Goal: Information Seeking & Learning: Find specific fact

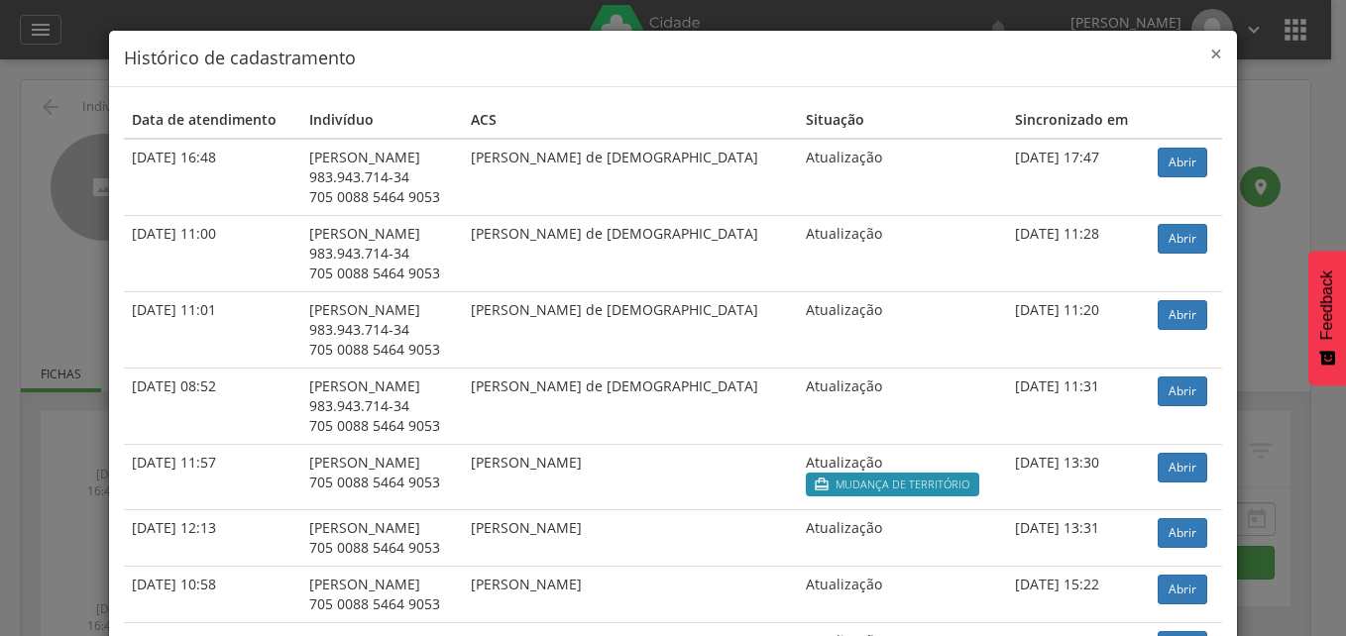
click at [1210, 54] on span "×" at bounding box center [1216, 54] width 12 height 28
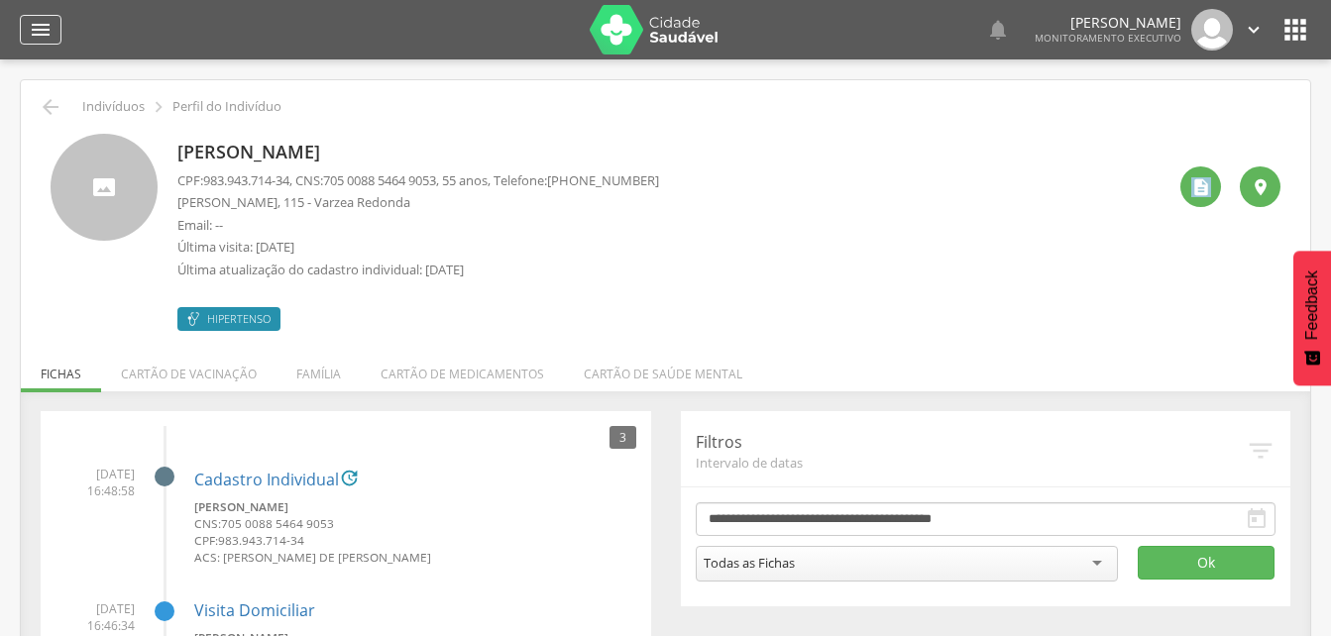
click at [44, 26] on icon "" at bounding box center [41, 30] width 24 height 24
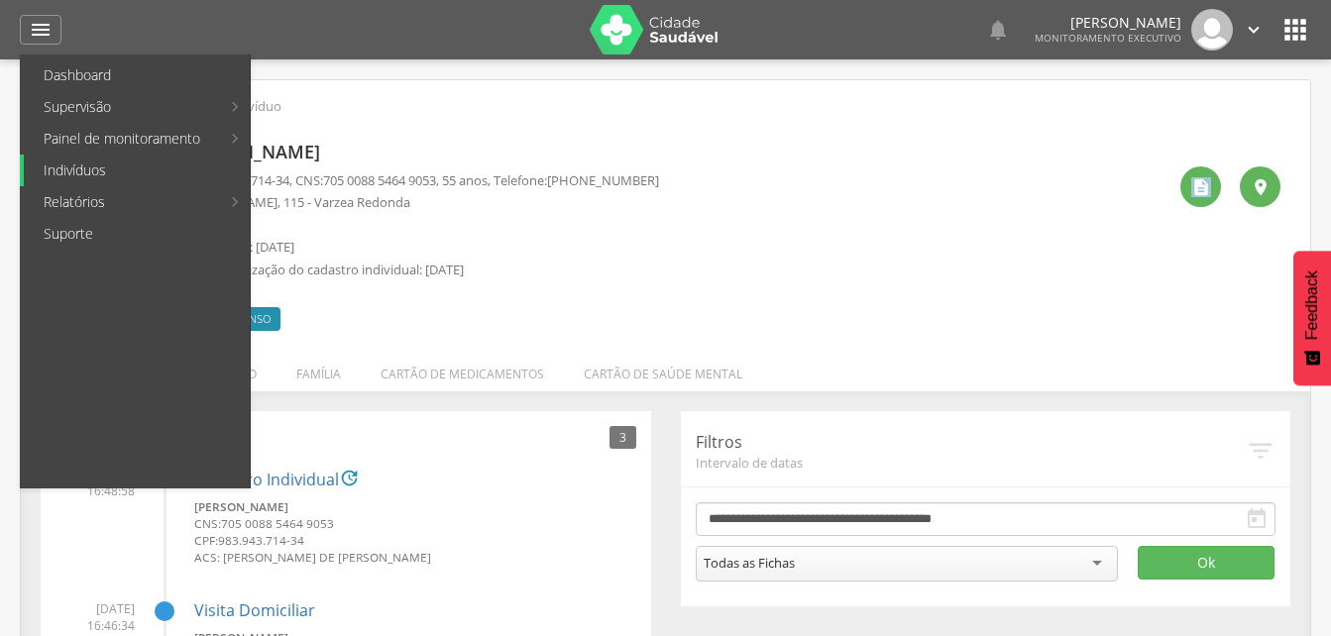
click at [73, 172] on link "Indivíduos" at bounding box center [137, 171] width 226 height 32
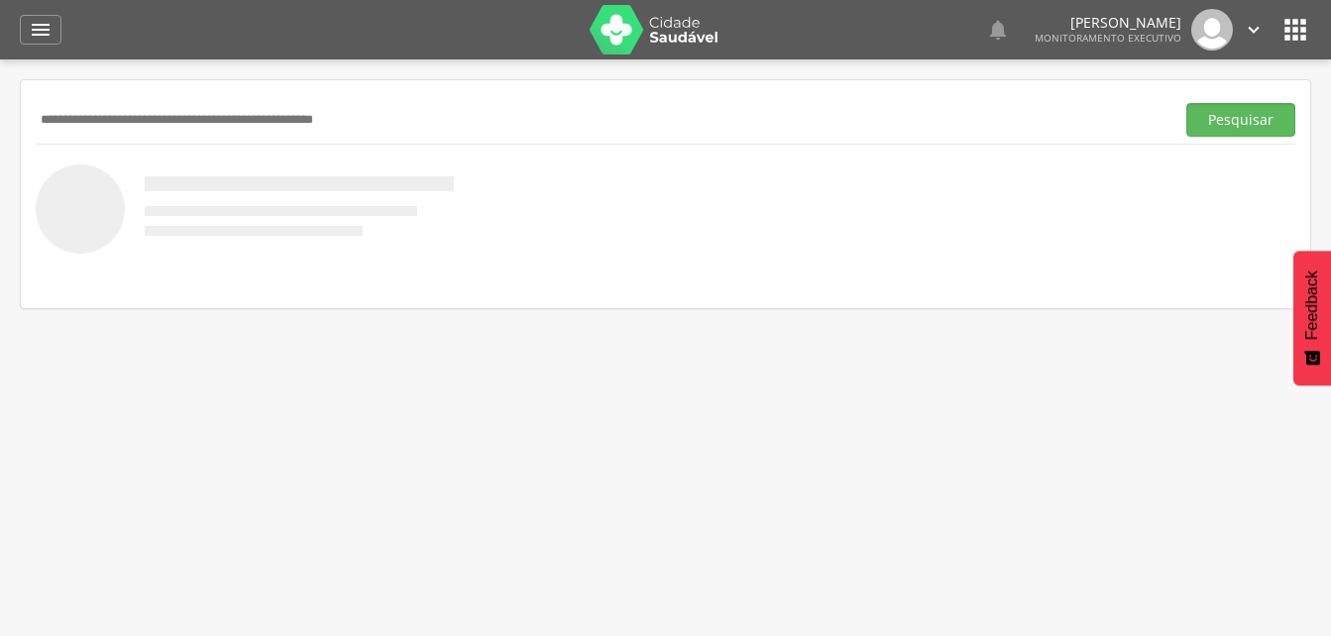
click at [77, 125] on input "text" at bounding box center [601, 120] width 1131 height 34
type input "**********"
drag, startPoint x: 1224, startPoint y: 115, endPoint x: 246, endPoint y: 458, distance: 1036.9
click at [1222, 119] on button "Pesquisar" at bounding box center [1241, 120] width 109 height 34
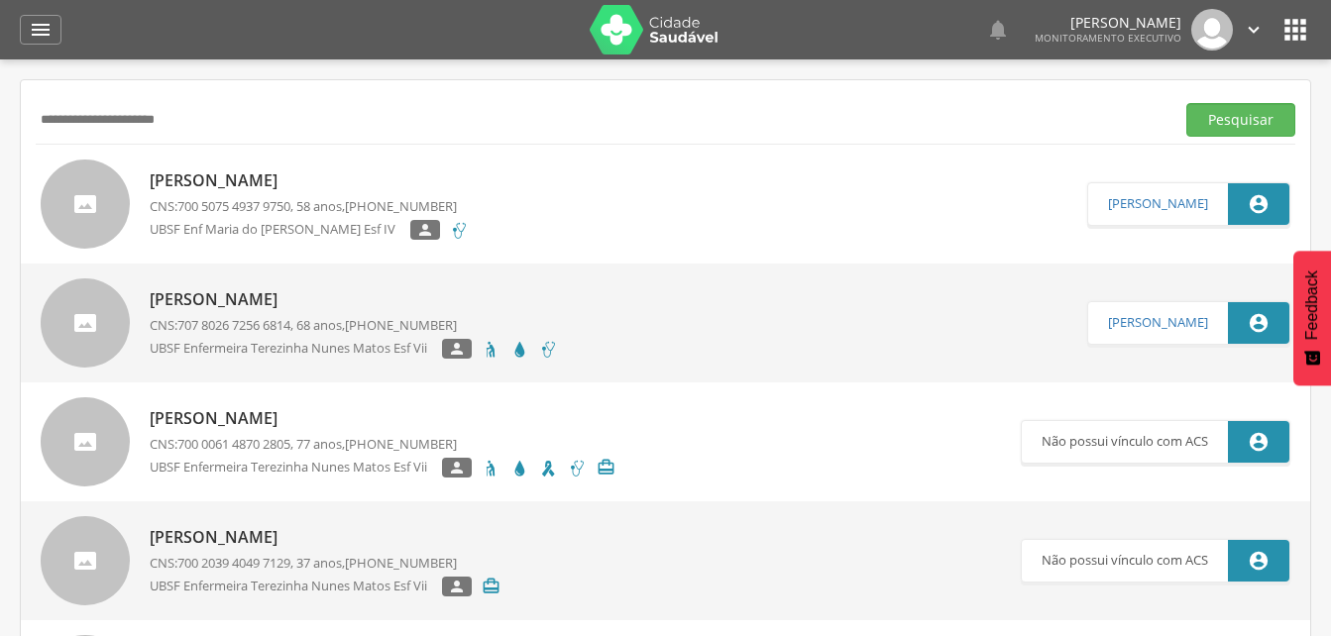
click at [220, 177] on p "[PERSON_NAME]" at bounding box center [309, 181] width 319 height 23
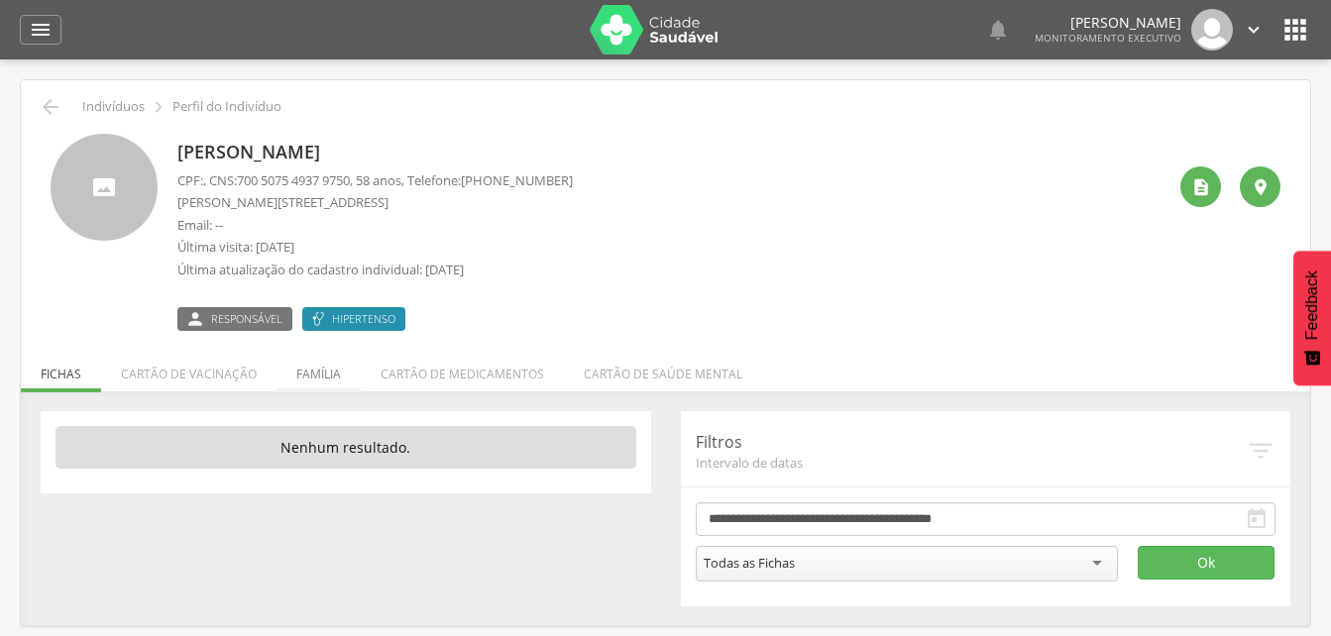
click at [307, 381] on li "Família" at bounding box center [319, 369] width 84 height 47
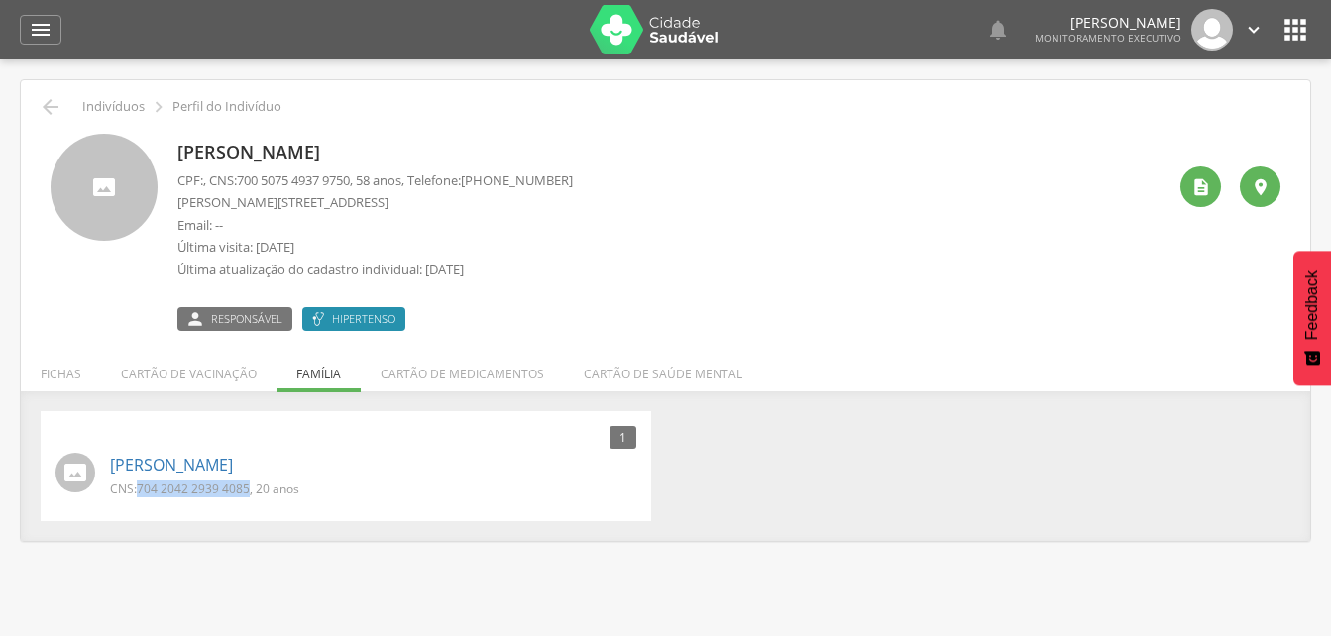
drag, startPoint x: 136, startPoint y: 488, endPoint x: 251, endPoint y: 479, distance: 115.3
click at [251, 479] on div "[PERSON_NAME] CNS: 704 2042 2939 4085 , 20 anos" at bounding box center [373, 475] width 526 height 54
drag, startPoint x: 251, startPoint y: 479, endPoint x: 235, endPoint y: 489, distance: 18.7
copy p "704 2042 2939 4085"
drag, startPoint x: 244, startPoint y: 177, endPoint x: 363, endPoint y: 175, distance: 119.0
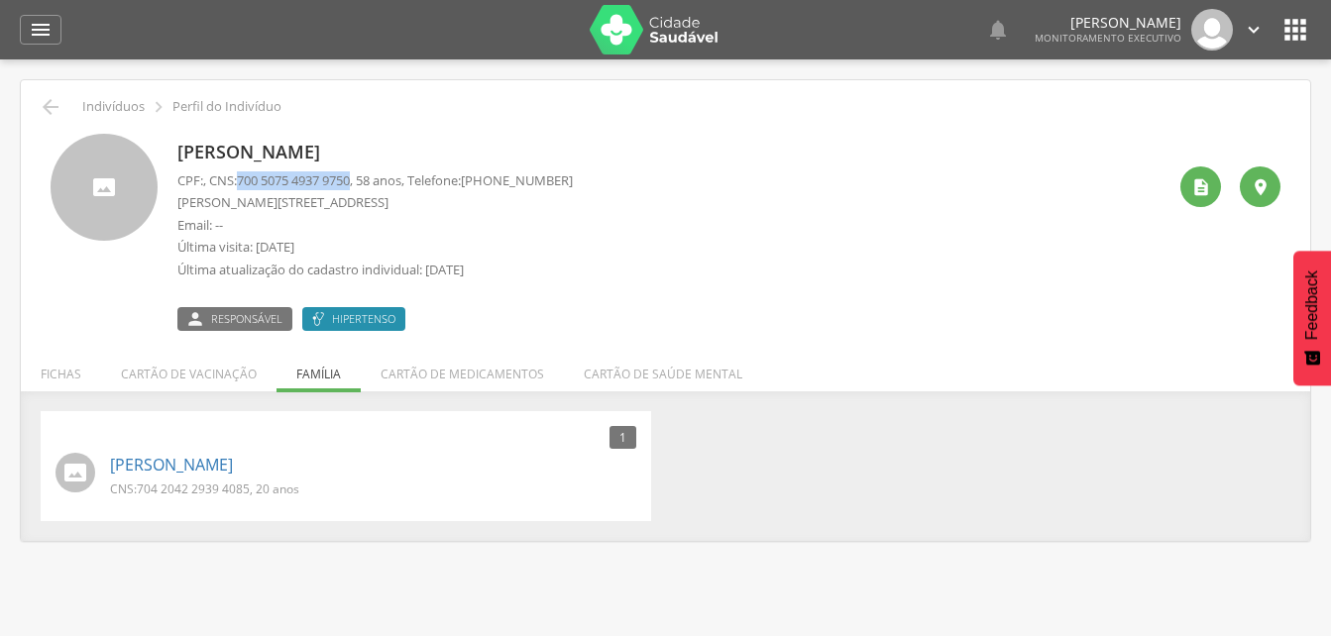
click at [363, 175] on p "CPF: , CNS: [PHONE_NUMBER] , 58 anos, Telefone: [PHONE_NUMBER]" at bounding box center [375, 181] width 396 height 19
drag, startPoint x: 363, startPoint y: 175, endPoint x: 341, endPoint y: 176, distance: 21.8
copy span "700 5075 4937 9750"
drag, startPoint x: 137, startPoint y: 485, endPoint x: 250, endPoint y: 493, distance: 113.3
click at [250, 493] on p "CNS: 704 2042 2939 4085 , 20 anos" at bounding box center [204, 489] width 189 height 17
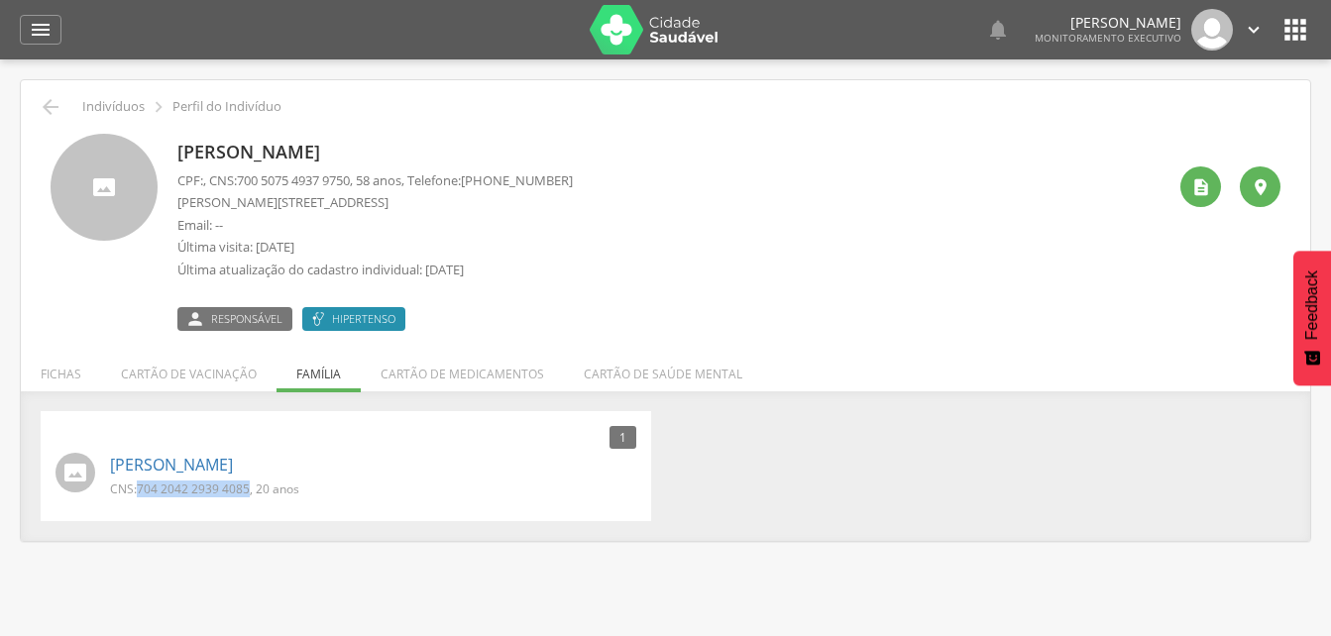
drag, startPoint x: 250, startPoint y: 493, endPoint x: 224, endPoint y: 489, distance: 26.1
copy p "704 2042 2939 4085"
click at [340, 485] on div "CNS: 704 2042 2939 4085 , 20 anos" at bounding box center [373, 491] width 526 height 21
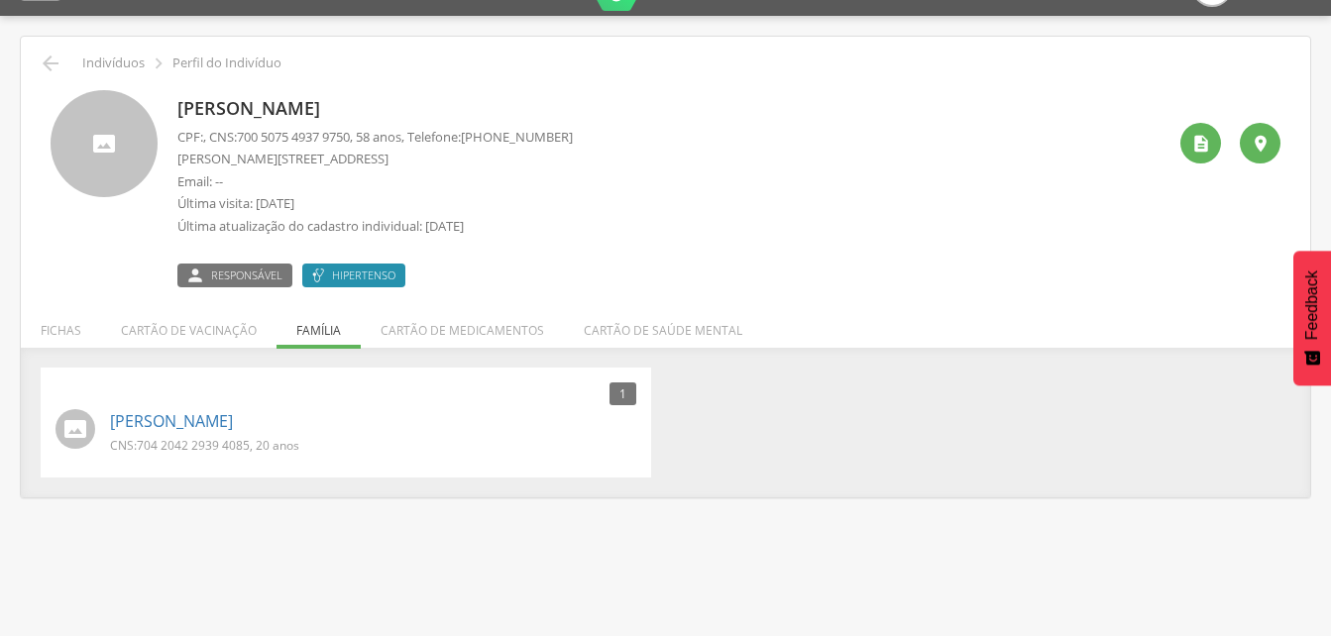
scroll to position [59, 0]
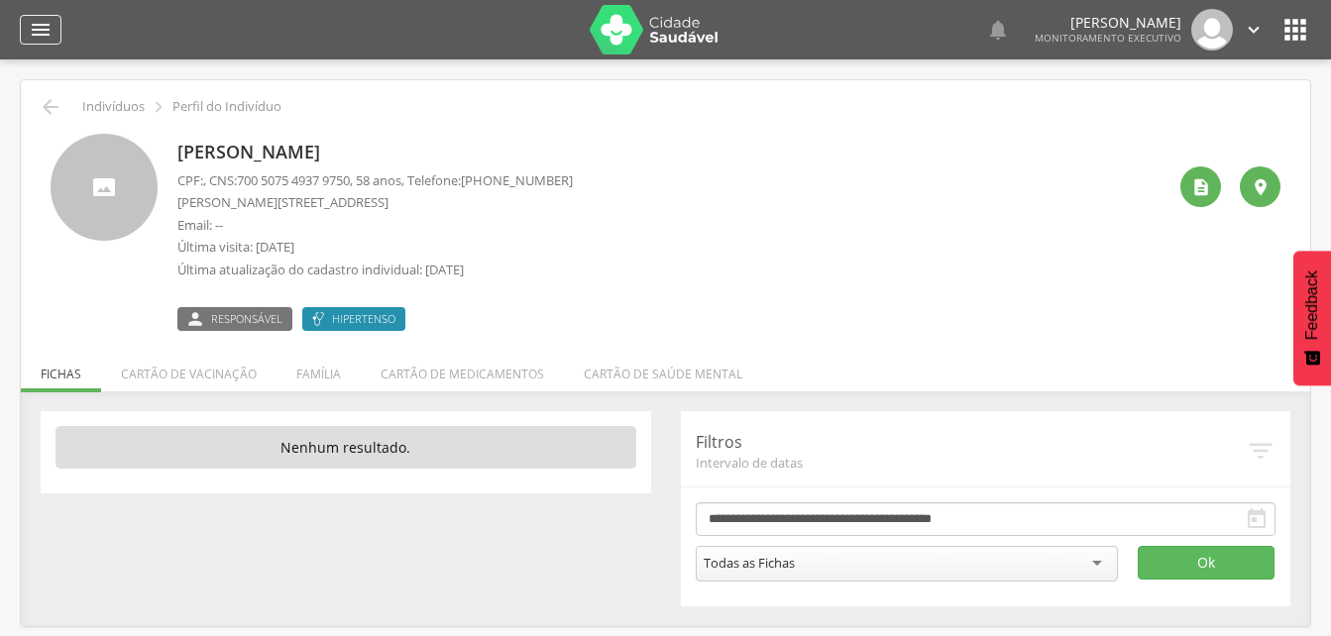
click at [47, 26] on icon "" at bounding box center [41, 30] width 24 height 24
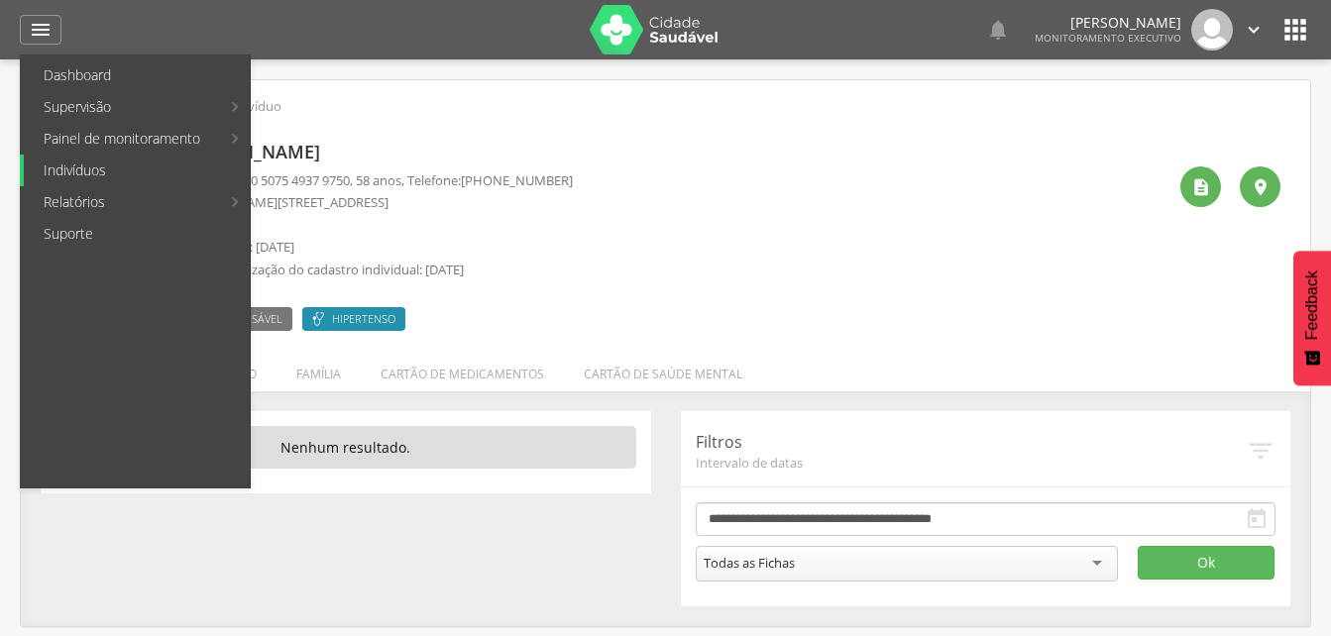
click at [78, 171] on link "Indivíduos" at bounding box center [137, 171] width 226 height 32
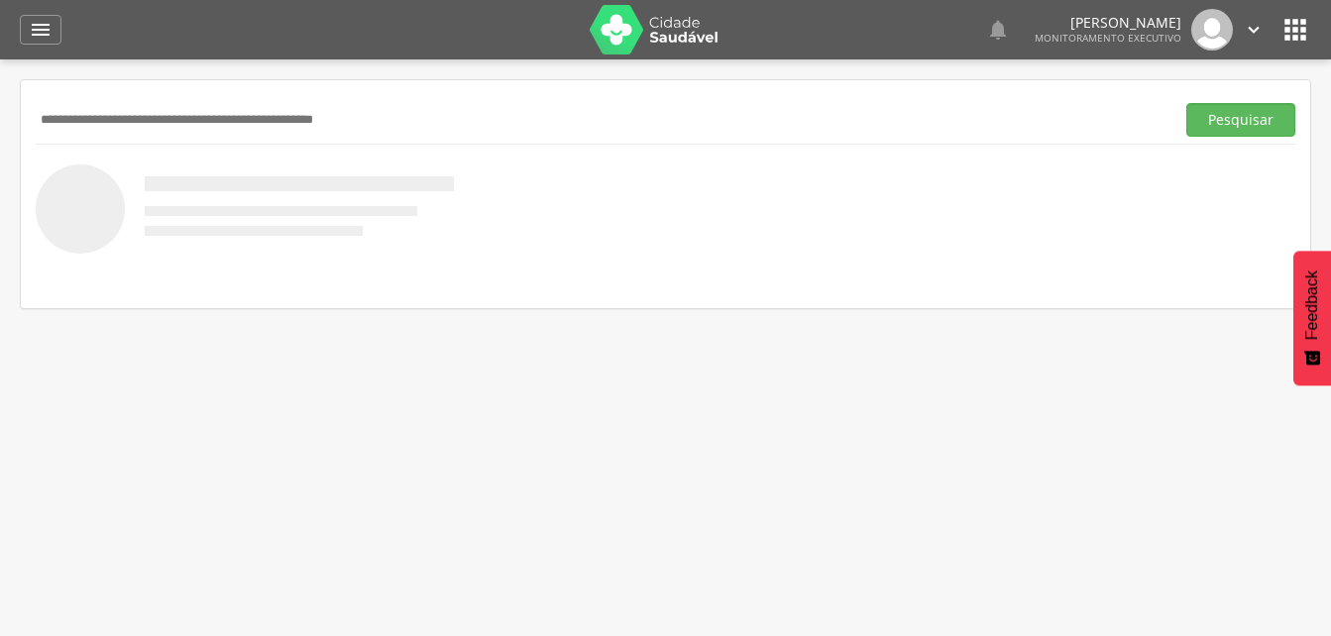
click at [90, 118] on input "text" at bounding box center [601, 120] width 1131 height 34
click at [1226, 116] on button "Pesquisar" at bounding box center [1241, 120] width 109 height 34
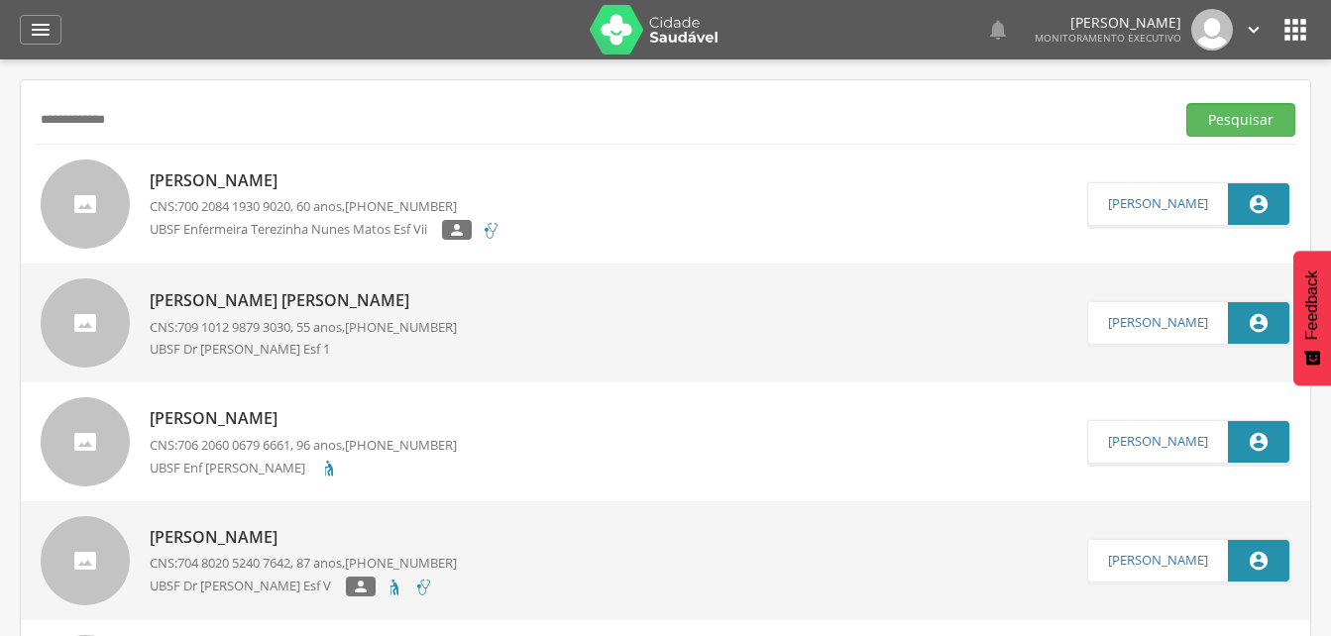
click at [144, 121] on input "**********" at bounding box center [601, 120] width 1131 height 34
click at [1241, 117] on button "Pesquisar" at bounding box center [1241, 120] width 109 height 34
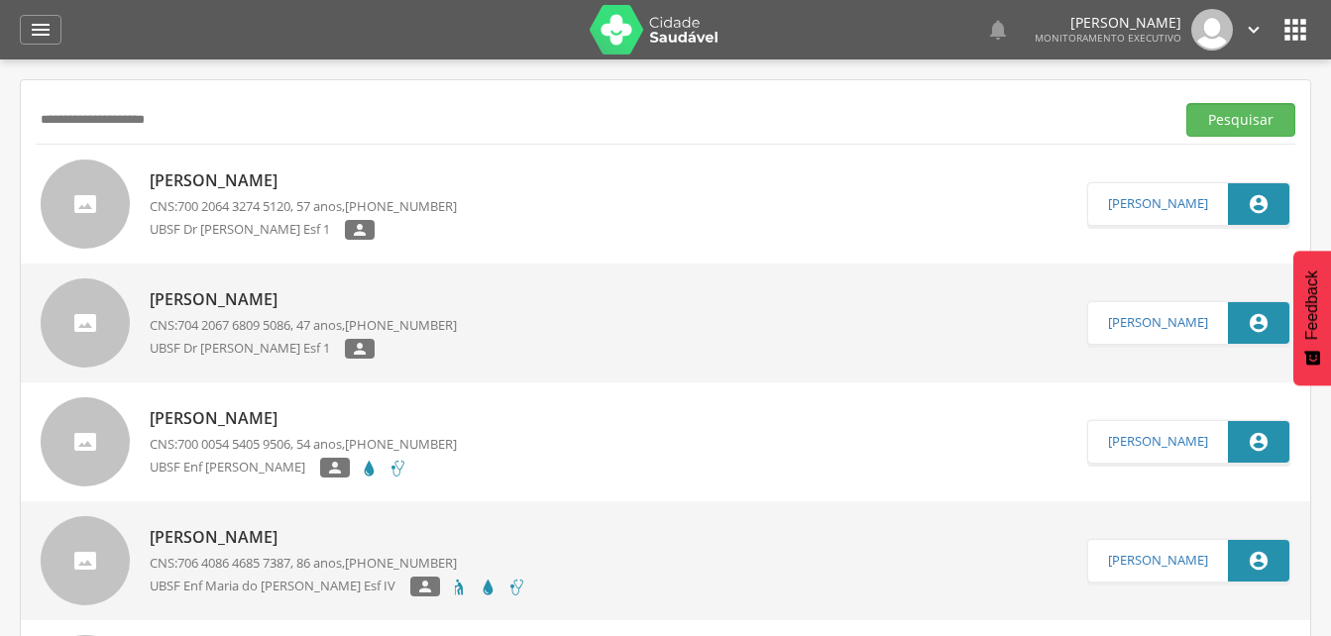
click at [117, 119] on input "**********" at bounding box center [601, 120] width 1131 height 34
click at [1233, 122] on button "Pesquisar" at bounding box center [1241, 120] width 109 height 34
click at [118, 117] on input "**********" at bounding box center [601, 120] width 1131 height 34
type input "**********"
click at [1233, 122] on button "Pesquisar" at bounding box center [1241, 120] width 109 height 34
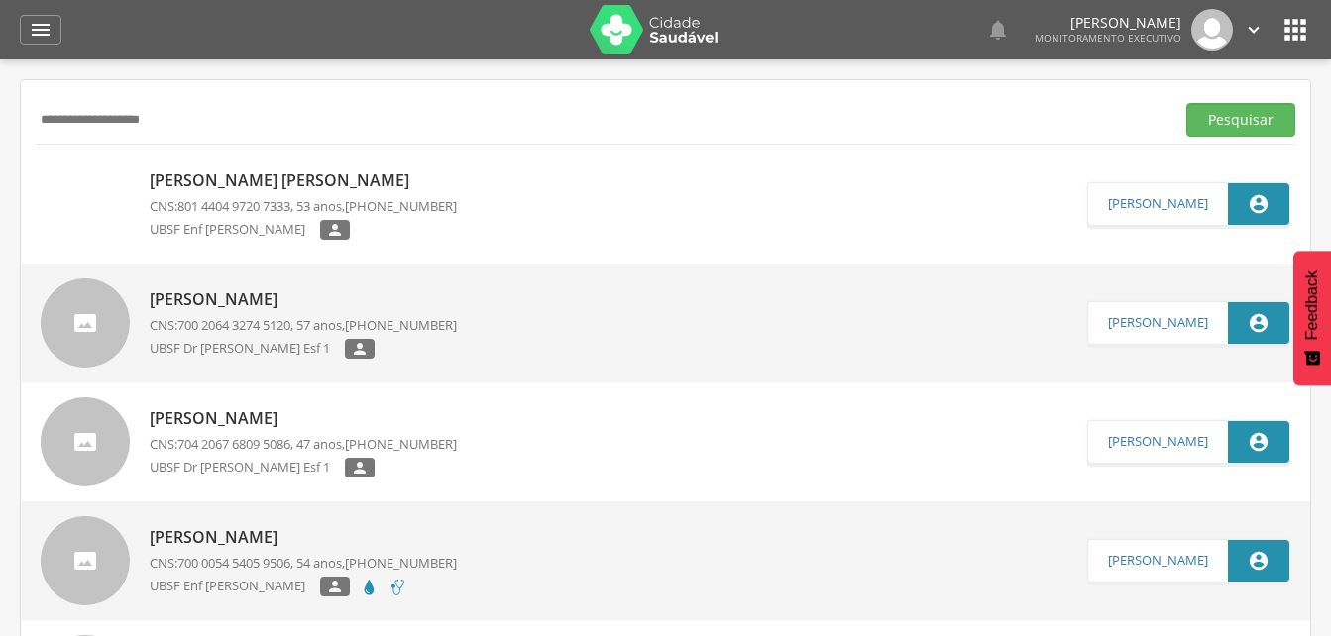
click at [296, 189] on p "Maria Goreti Bezerra Rodrigues" at bounding box center [303, 181] width 307 height 23
